Goal: Task Accomplishment & Management: Use online tool/utility

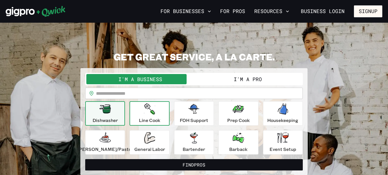
click at [149, 112] on icon "button" at bounding box center [149, 108] width 11 height 11
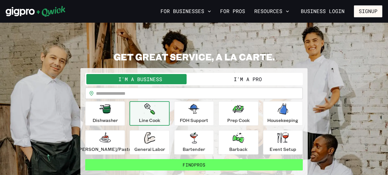
click at [187, 164] on button "Find Pros" at bounding box center [193, 164] width 217 height 11
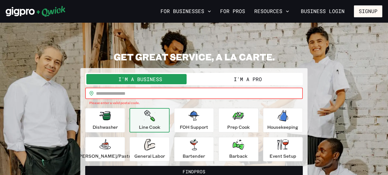
click at [106, 93] on input "text" at bounding box center [199, 93] width 207 height 11
type input "*****"
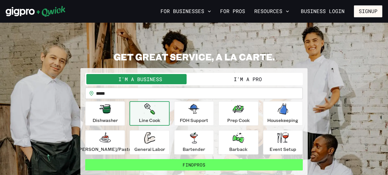
click at [194, 163] on button "Find Pros" at bounding box center [193, 164] width 217 height 11
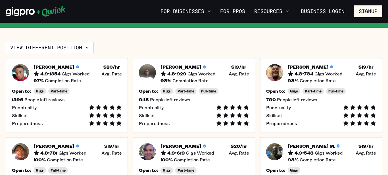
scroll to position [125, 0]
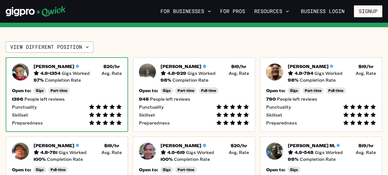
click at [84, 101] on div "1396 People left reviews" at bounding box center [67, 99] width 110 height 6
